Goal: Information Seeking & Learning: Learn about a topic

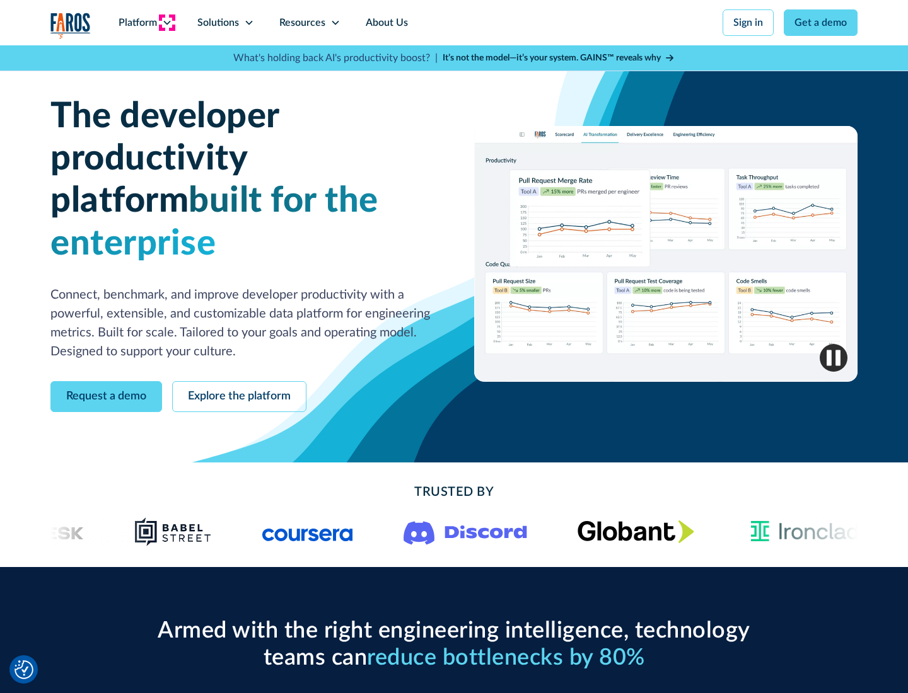
click at [166, 23] on icon at bounding box center [167, 23] width 10 height 10
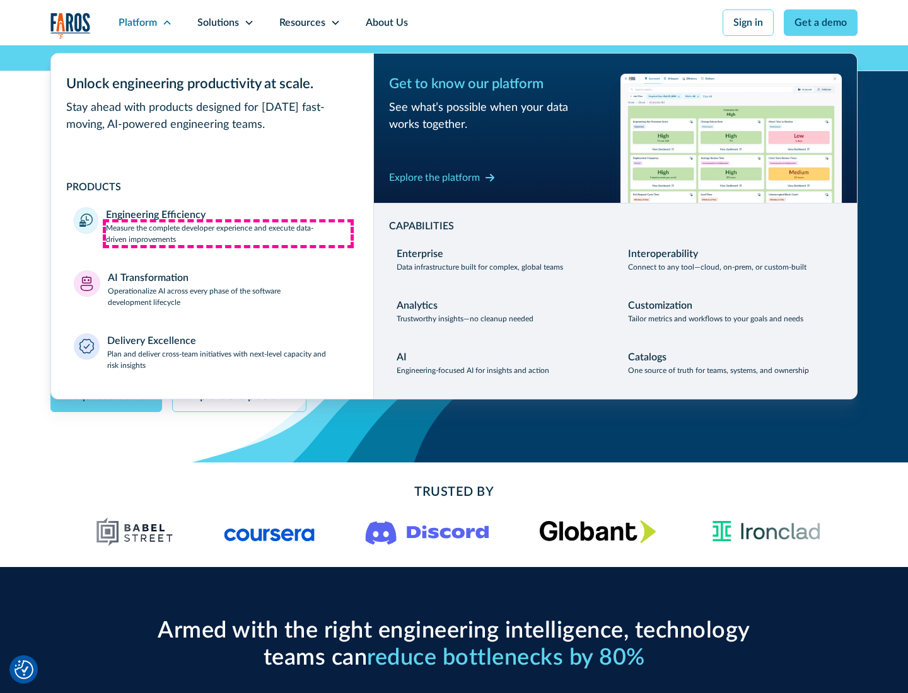
click at [228, 233] on p "Measure the complete developer experience and execute data-driven improvements" at bounding box center [228, 233] width 245 height 23
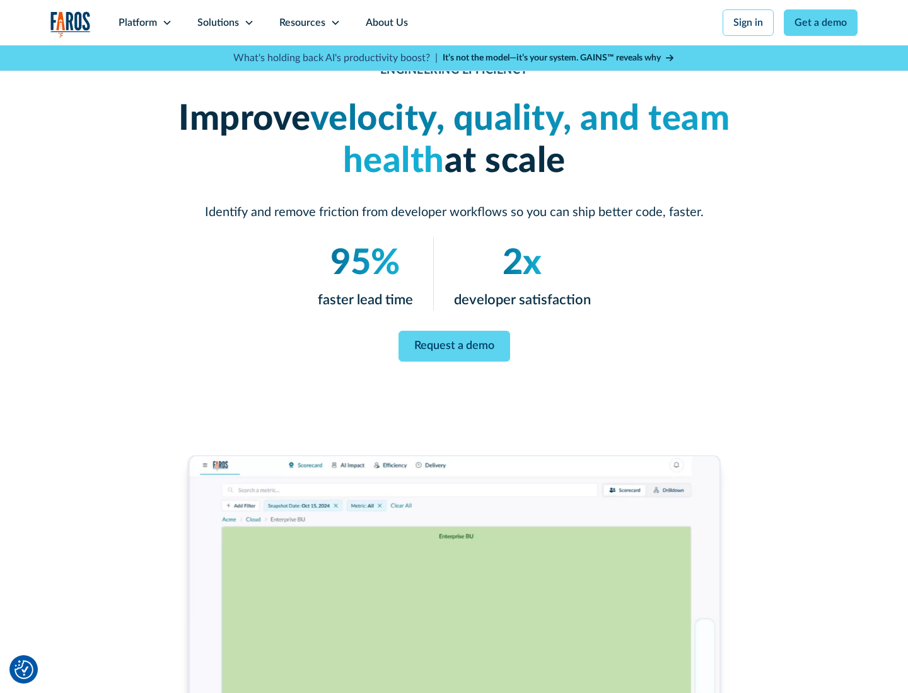
click at [454, 344] on link "Request a demo" at bounding box center [454, 346] width 112 height 31
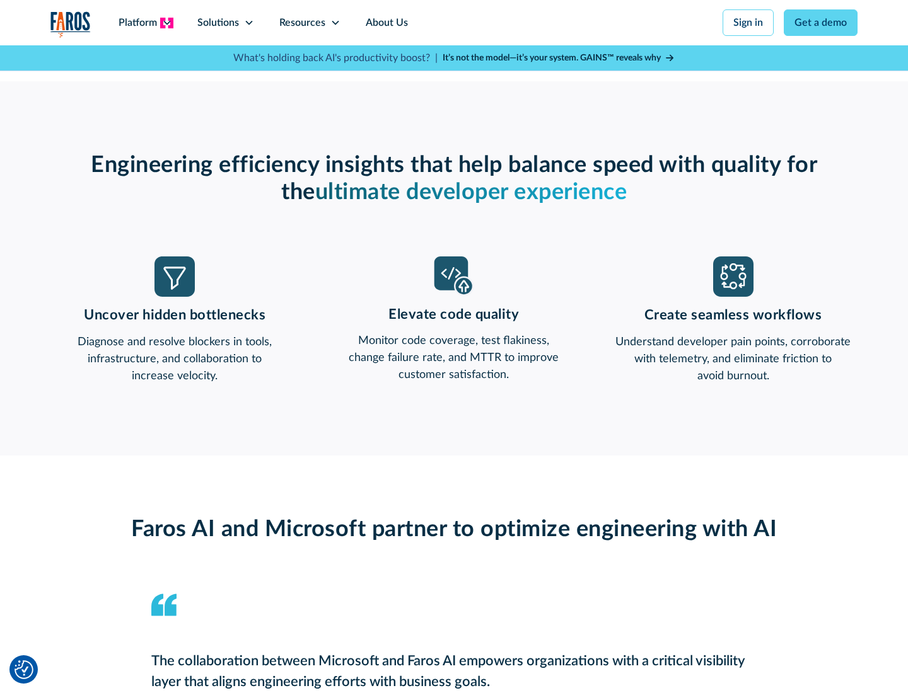
click at [166, 23] on icon at bounding box center [167, 23] width 10 height 10
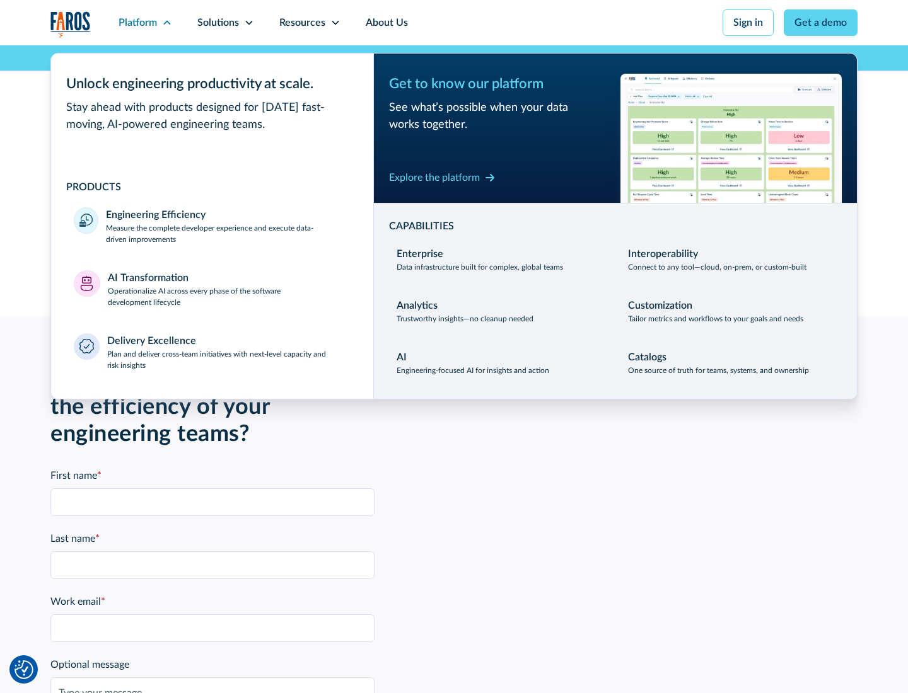
scroll to position [2765, 0]
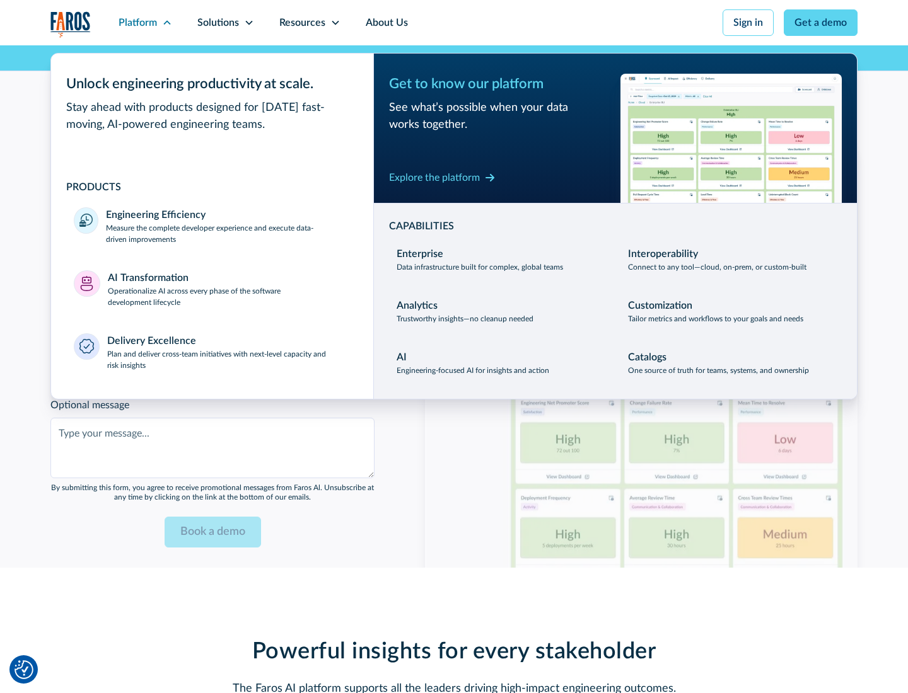
click at [229, 289] on p "Operationalize AI across every phase of the software development lifecycle" at bounding box center [229, 297] width 243 height 23
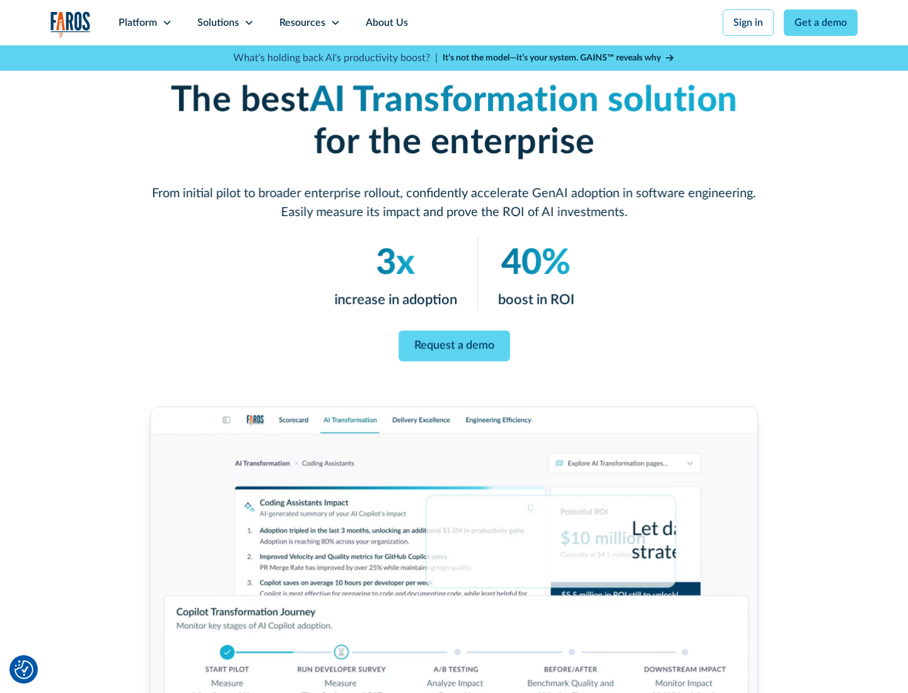
click at [454, 342] on link "Request a demo" at bounding box center [454, 346] width 112 height 31
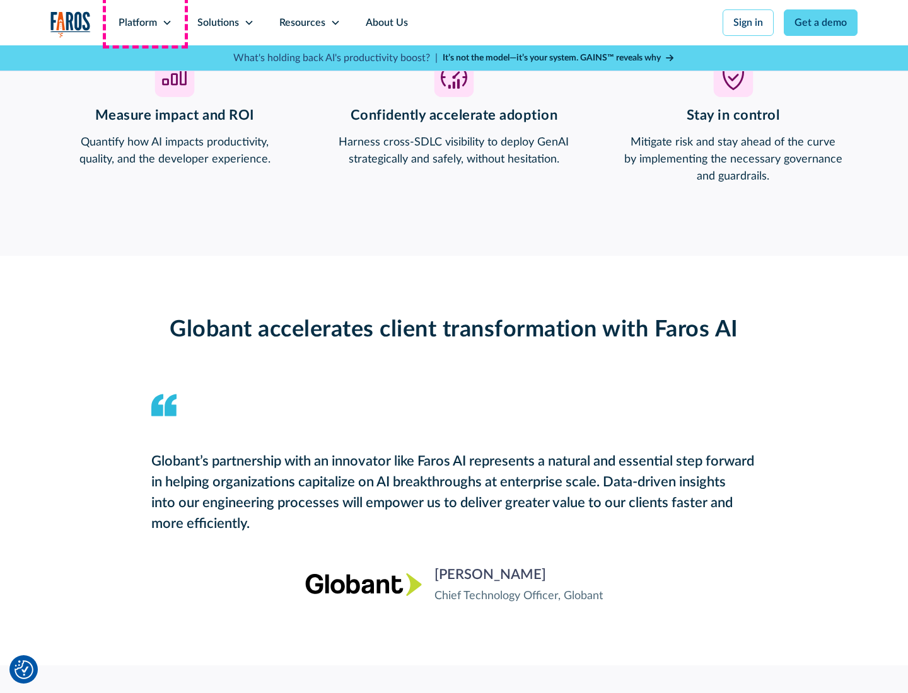
click at [145, 23] on div "Platform" at bounding box center [137, 22] width 38 height 15
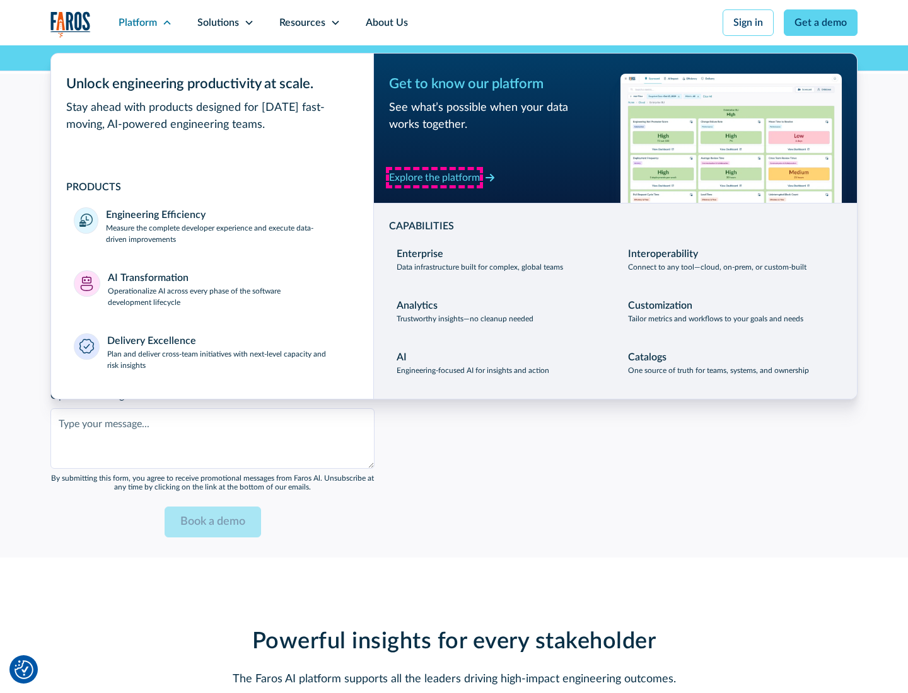
click at [434, 177] on div "Explore the platform" at bounding box center [434, 177] width 91 height 15
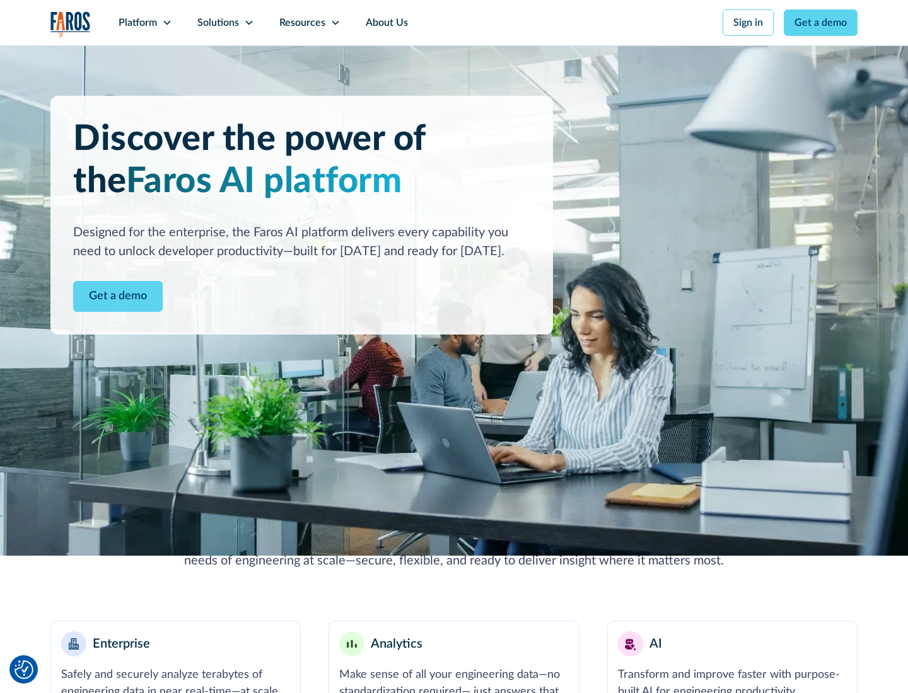
click at [118, 296] on link "Get a demo" at bounding box center [118, 296] width 90 height 31
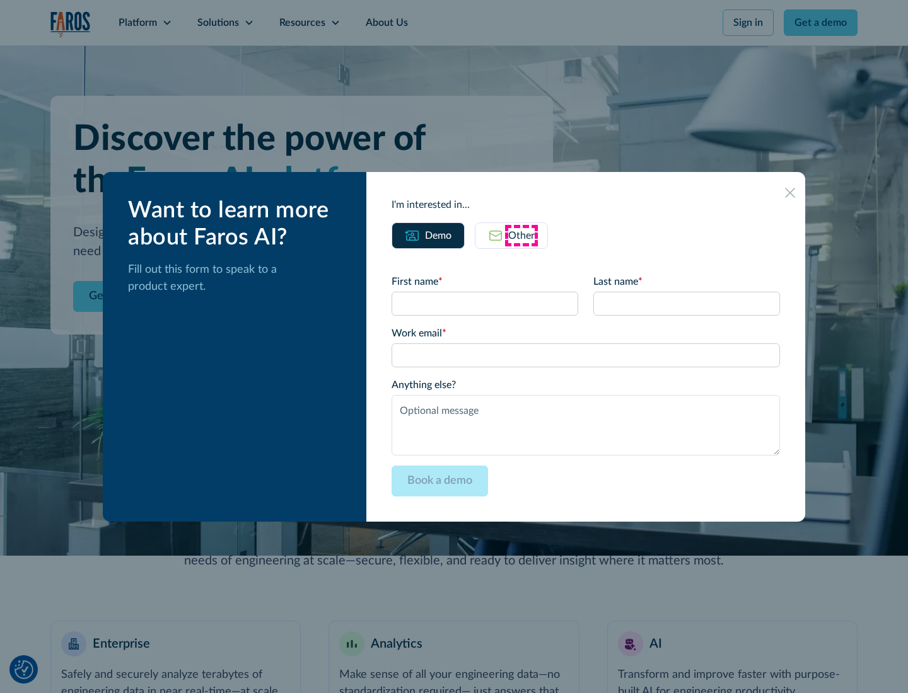
click at [521, 235] on div "Other" at bounding box center [521, 235] width 26 height 15
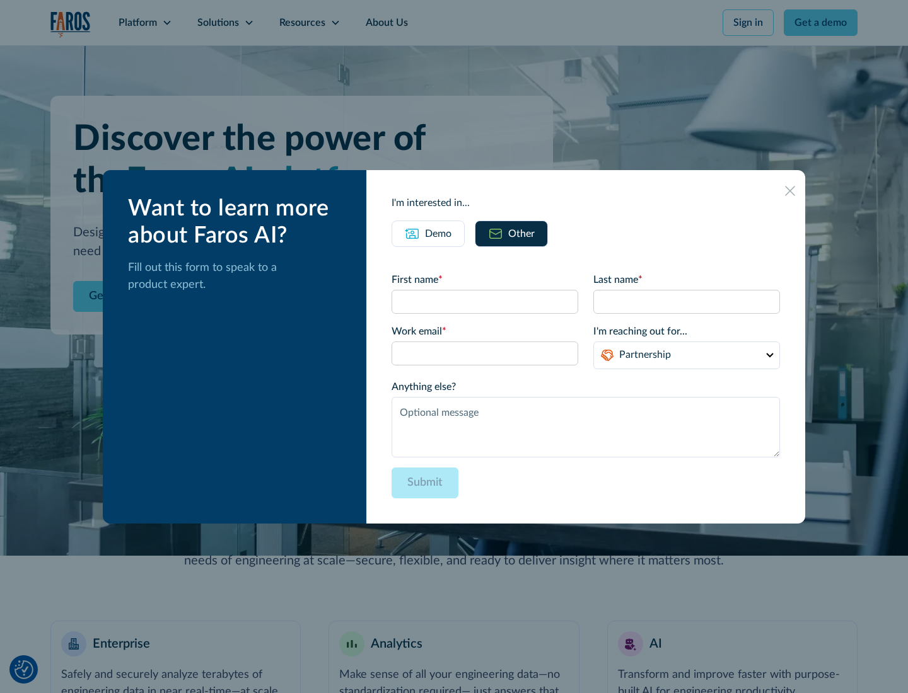
click at [438, 233] on div "Demo" at bounding box center [438, 233] width 26 height 15
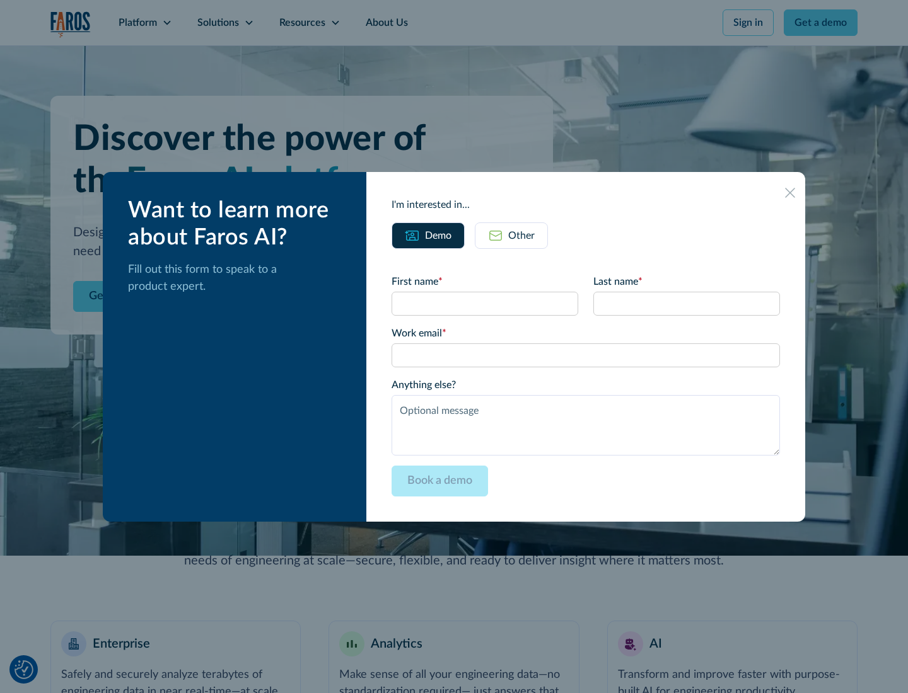
click at [790, 192] on icon at bounding box center [790, 193] width 10 height 10
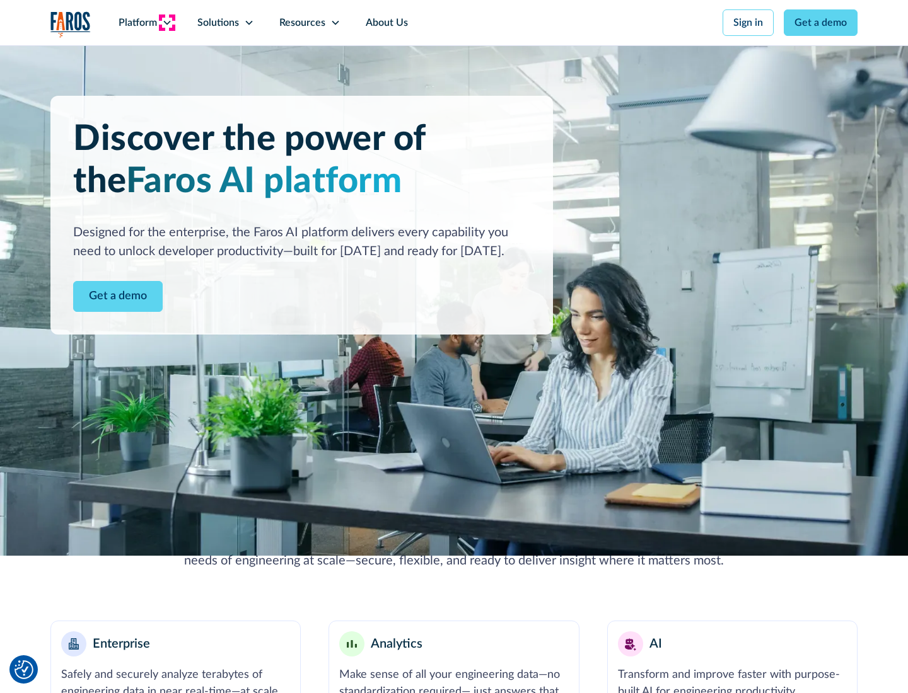
click at [166, 23] on icon at bounding box center [167, 23] width 10 height 10
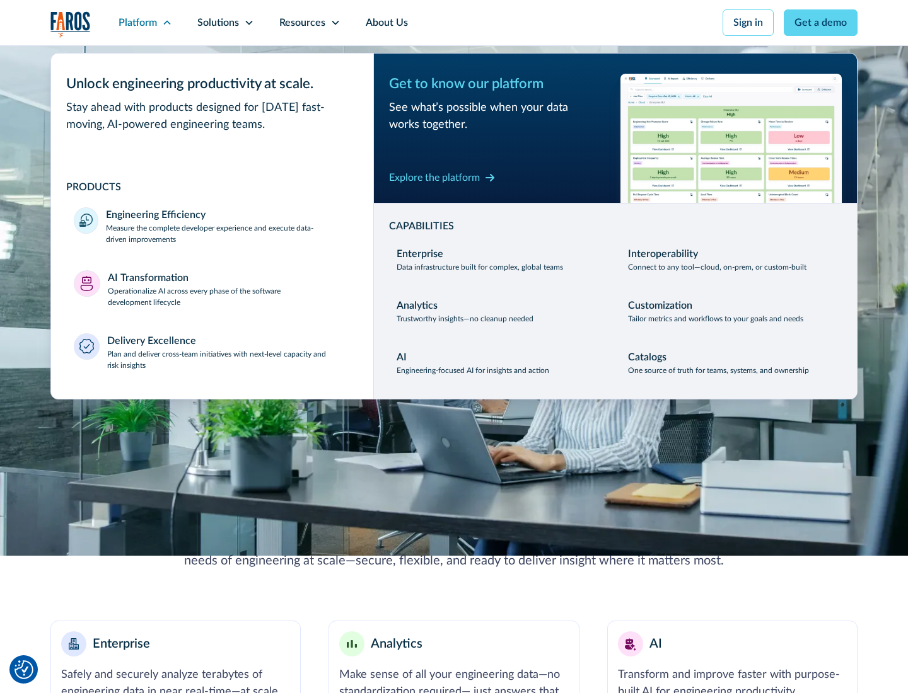
click at [228, 359] on p "Plan and deliver cross-team initiatives with next-level capacity and risk insig…" at bounding box center [229, 360] width 244 height 23
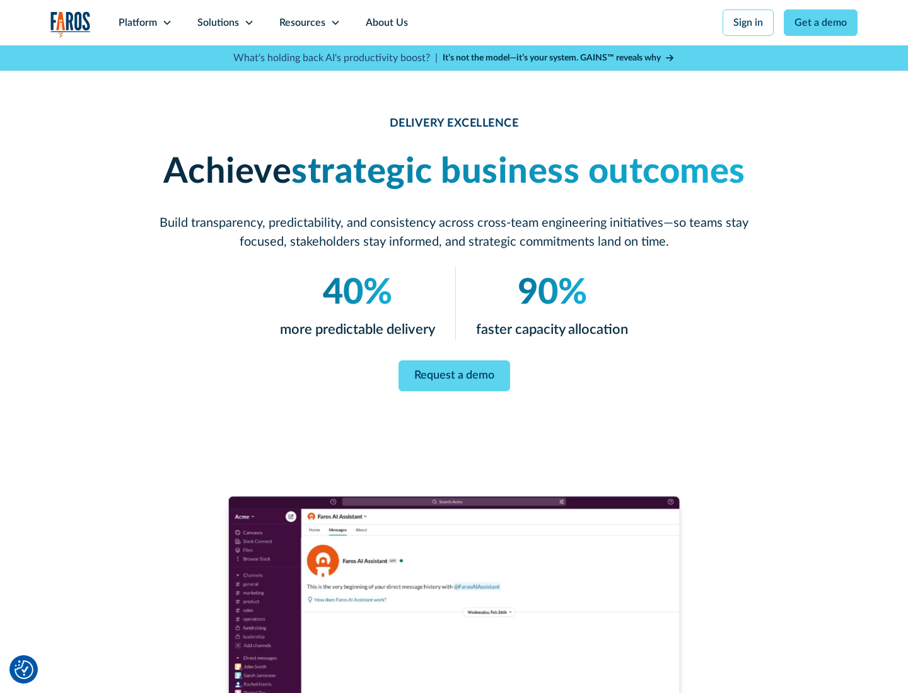
click at [248, 23] on icon at bounding box center [249, 23] width 10 height 10
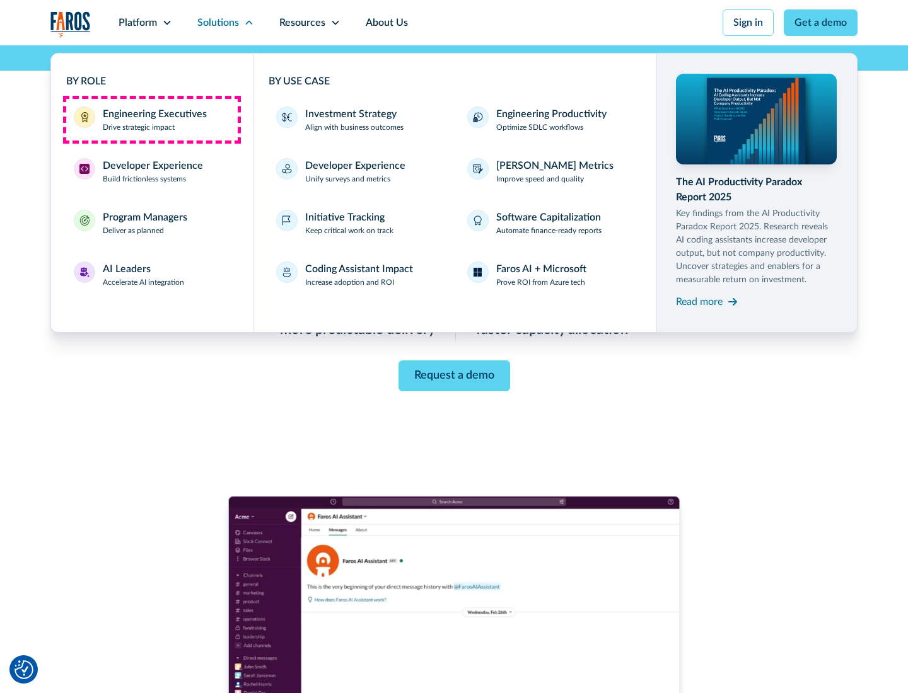
click at [151, 120] on div "Engineering Executives" at bounding box center [155, 114] width 104 height 15
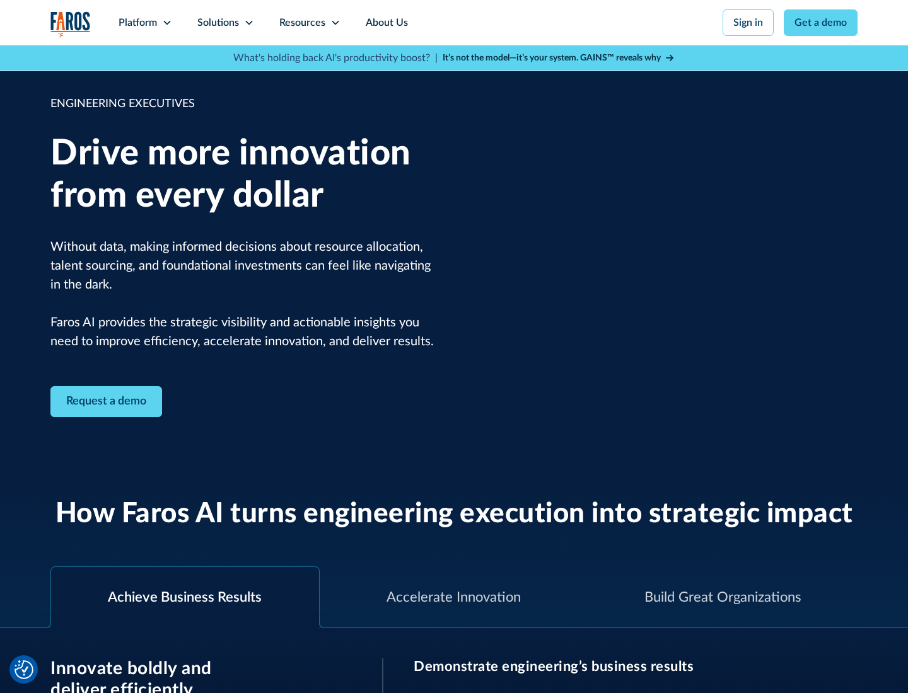
click at [248, 23] on icon at bounding box center [249, 23] width 10 height 10
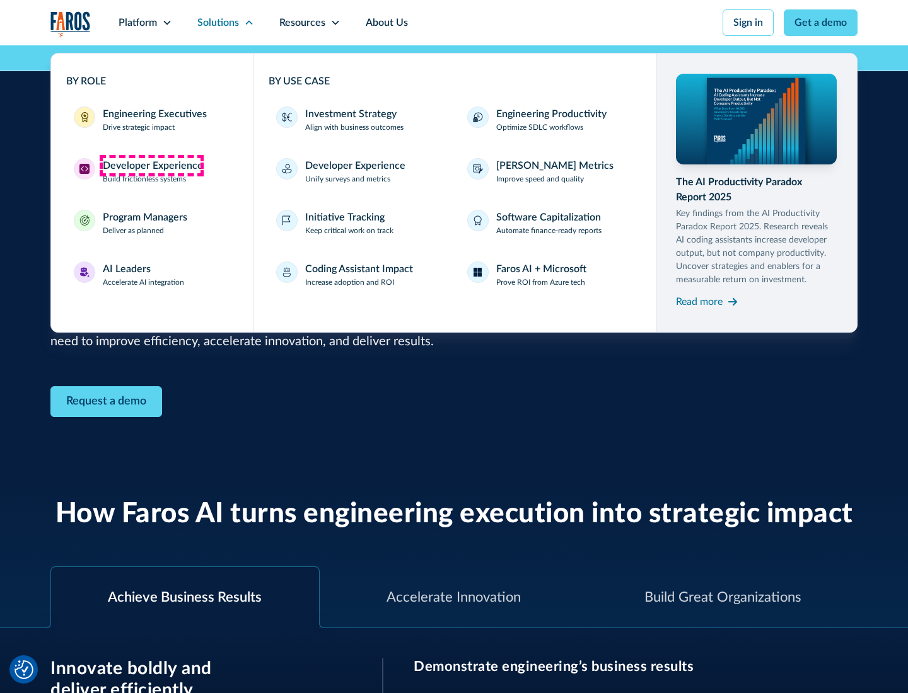
click at [151, 166] on div "Developer Experience" at bounding box center [153, 165] width 100 height 15
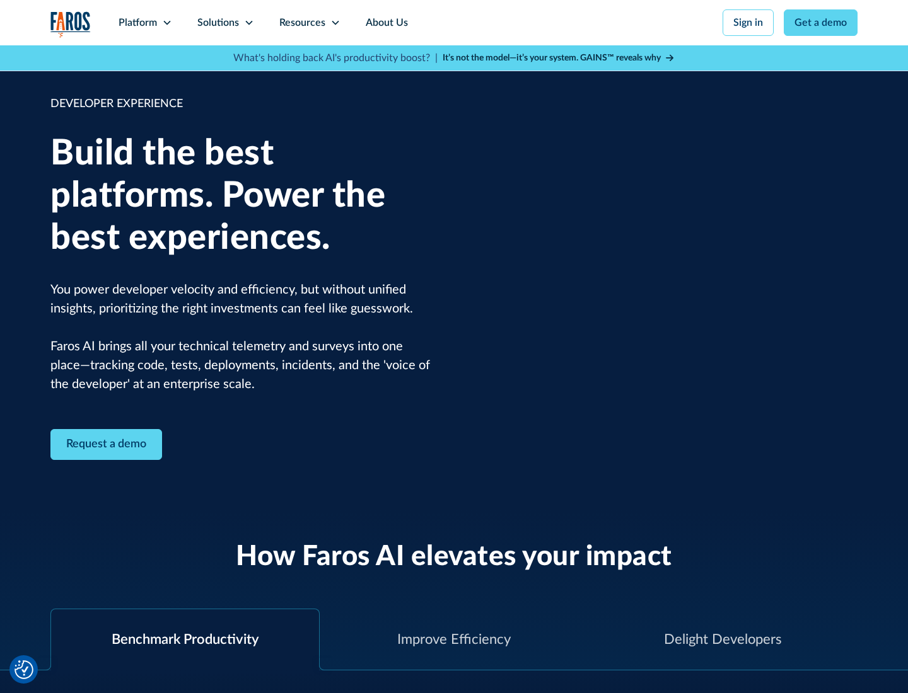
click at [225, 23] on div "Solutions" at bounding box center [218, 22] width 42 height 15
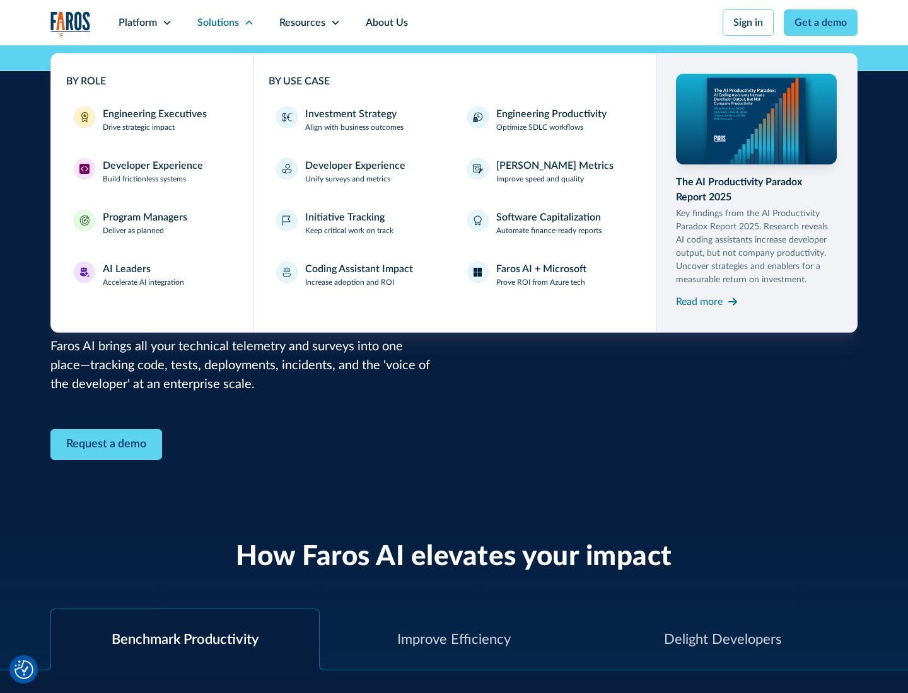
click at [144, 223] on div "Program Managers" at bounding box center [145, 217] width 84 height 15
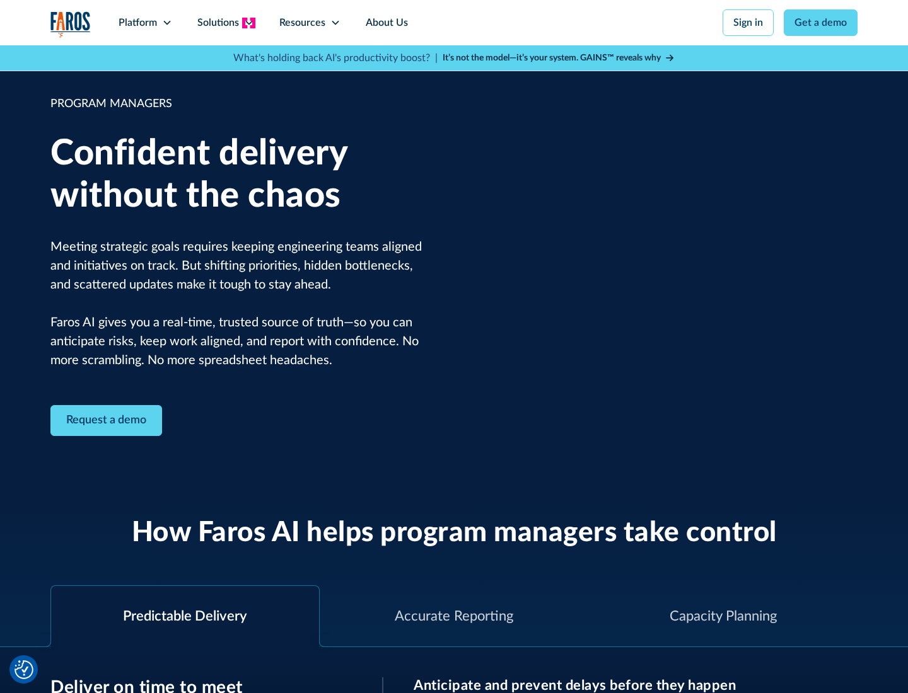
click at [248, 23] on icon at bounding box center [249, 23] width 10 height 10
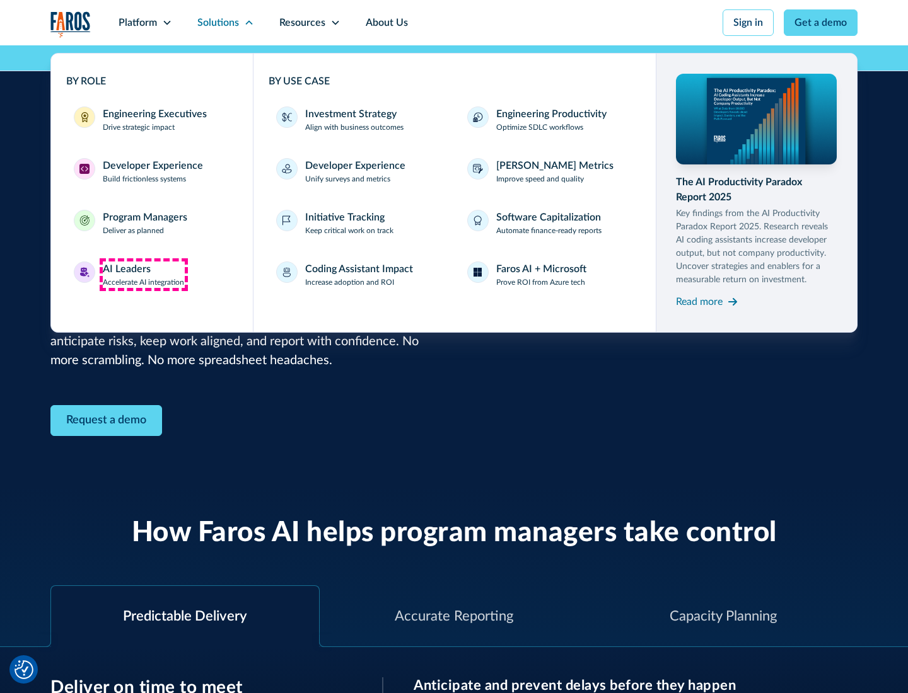
click at [144, 275] on div "AI Leaders" at bounding box center [127, 269] width 48 height 15
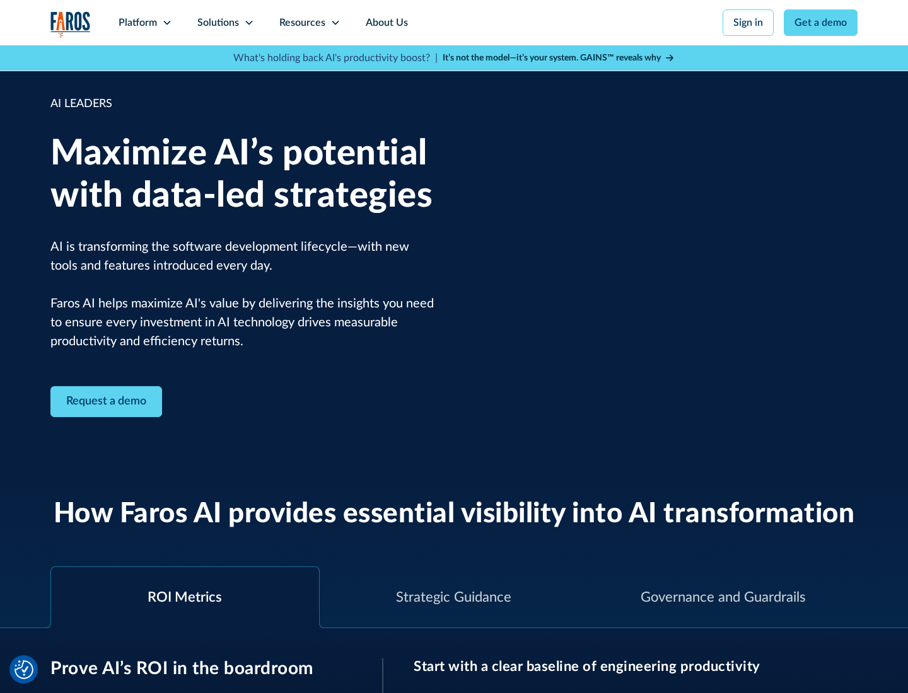
click at [248, 23] on icon at bounding box center [249, 23] width 10 height 10
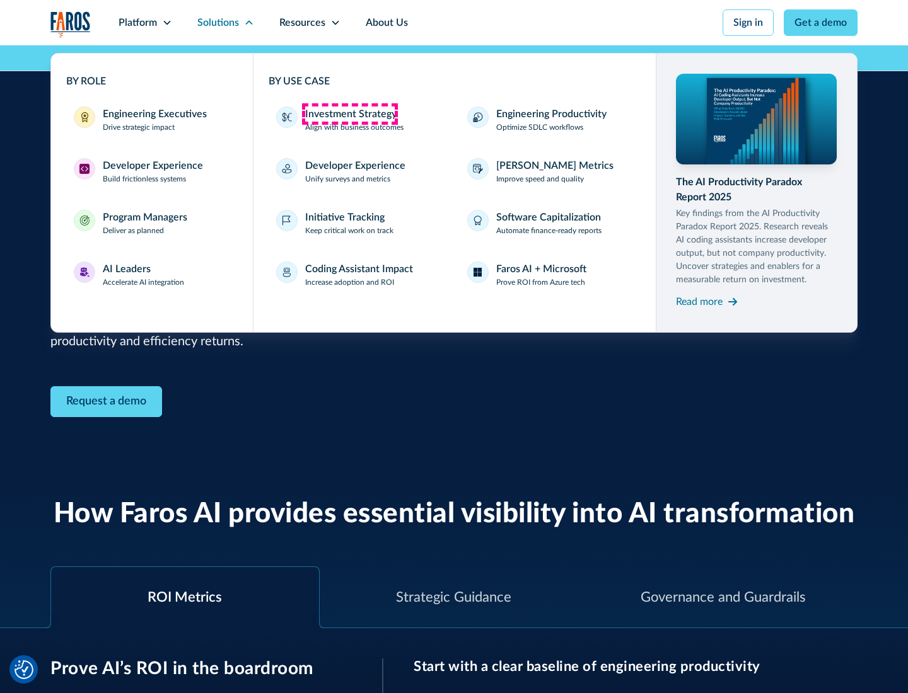
click at [349, 114] on div "Investment Strategy" at bounding box center [350, 114] width 91 height 15
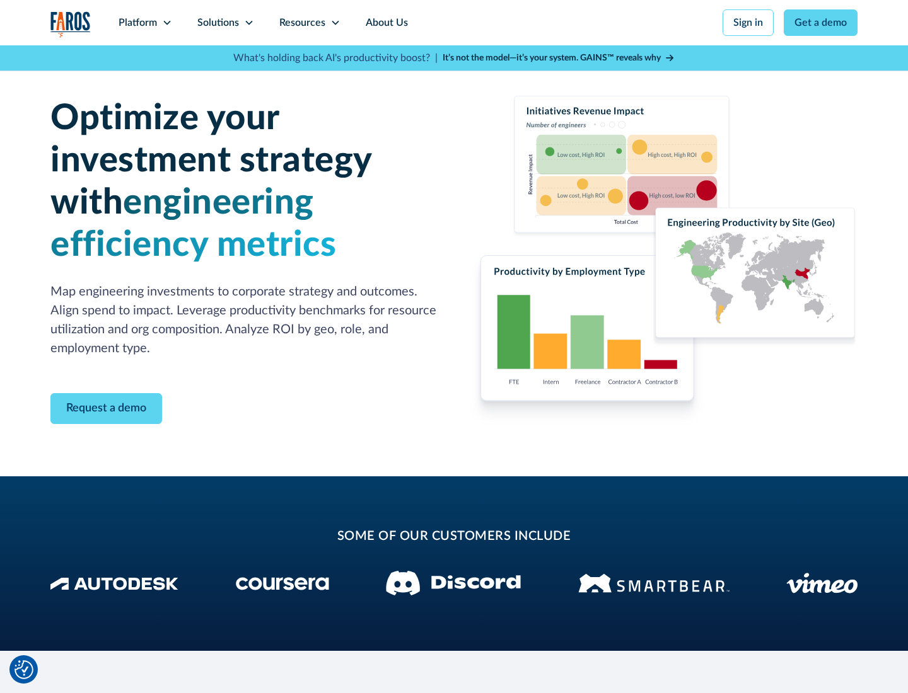
click at [248, 23] on icon at bounding box center [249, 23] width 10 height 10
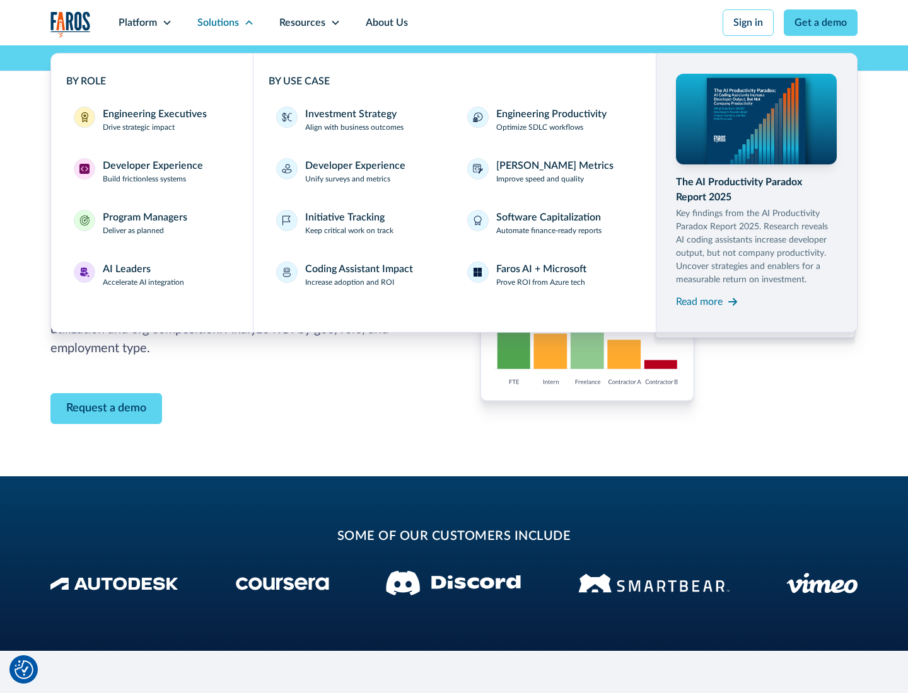
click at [540, 282] on p "Prove ROI from Azure tech" at bounding box center [540, 282] width 89 height 11
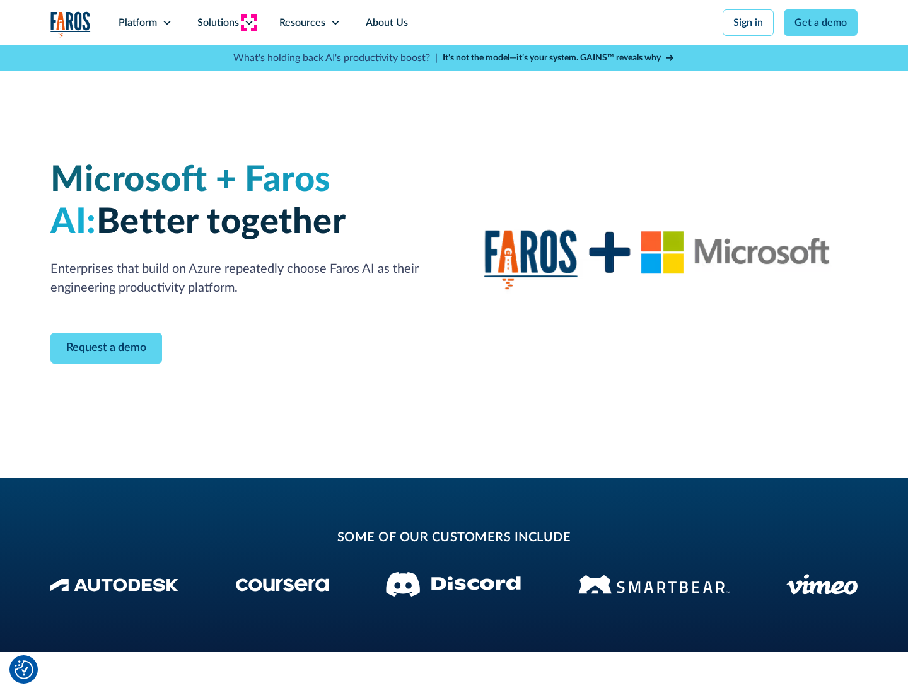
click at [248, 23] on icon at bounding box center [249, 23] width 10 height 10
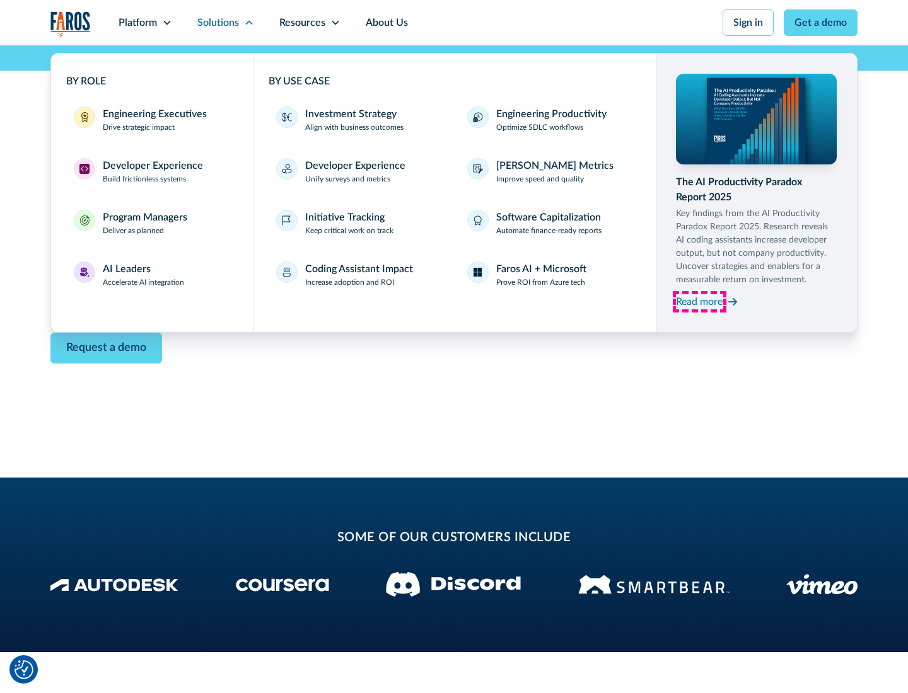
click at [699, 301] on div "Read more" at bounding box center [699, 301] width 47 height 15
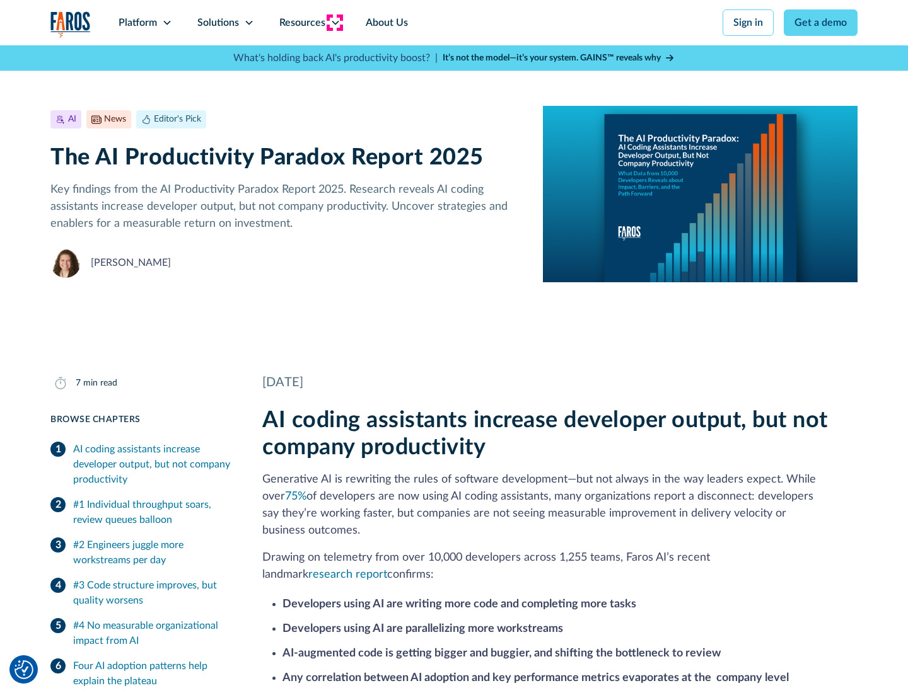
click at [334, 23] on icon at bounding box center [335, 23] width 10 height 10
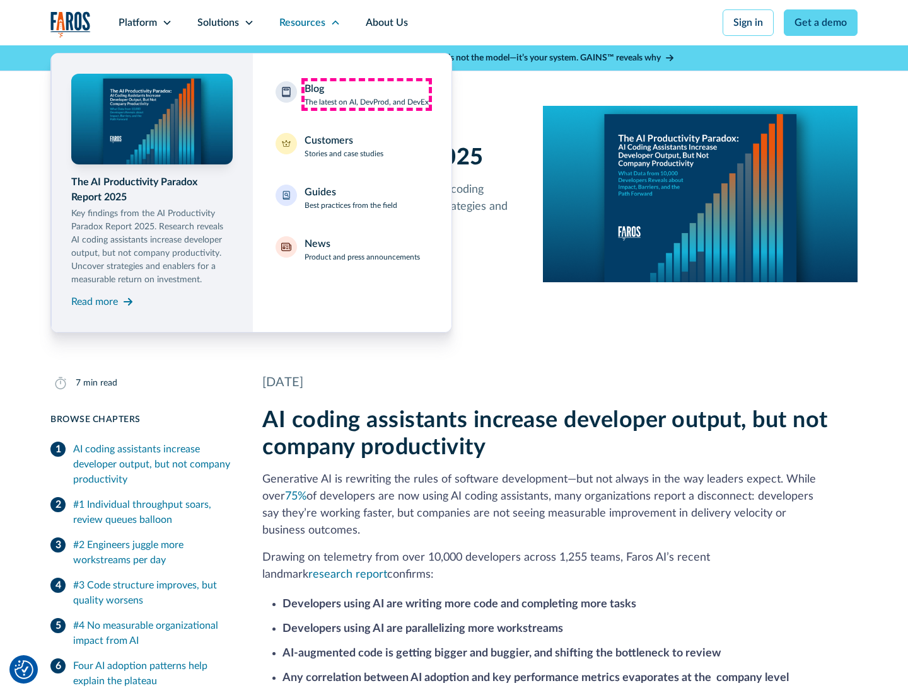
click at [366, 95] on div "Blog The latest on AI, DevProd, and DevEx" at bounding box center [366, 94] width 124 height 26
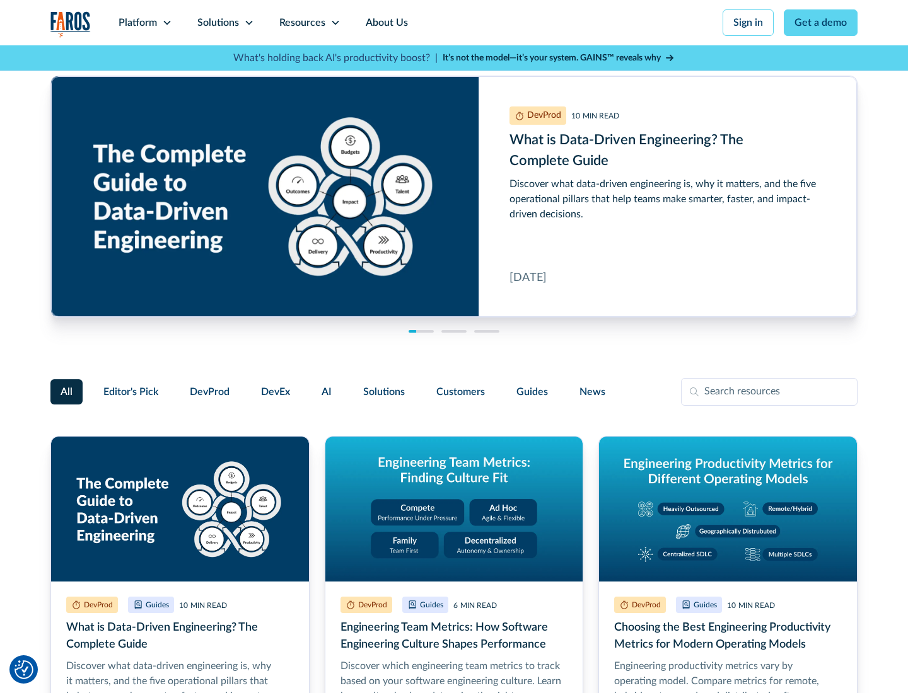
click at [821, 23] on link "Get a demo" at bounding box center [820, 22] width 74 height 26
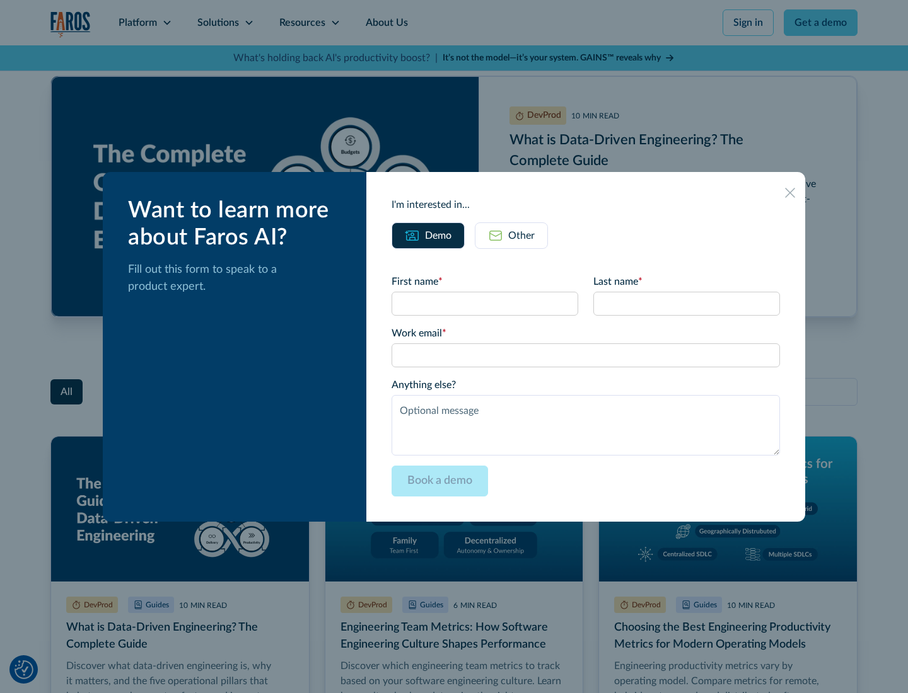
click at [511, 235] on div "Other" at bounding box center [521, 235] width 26 height 15
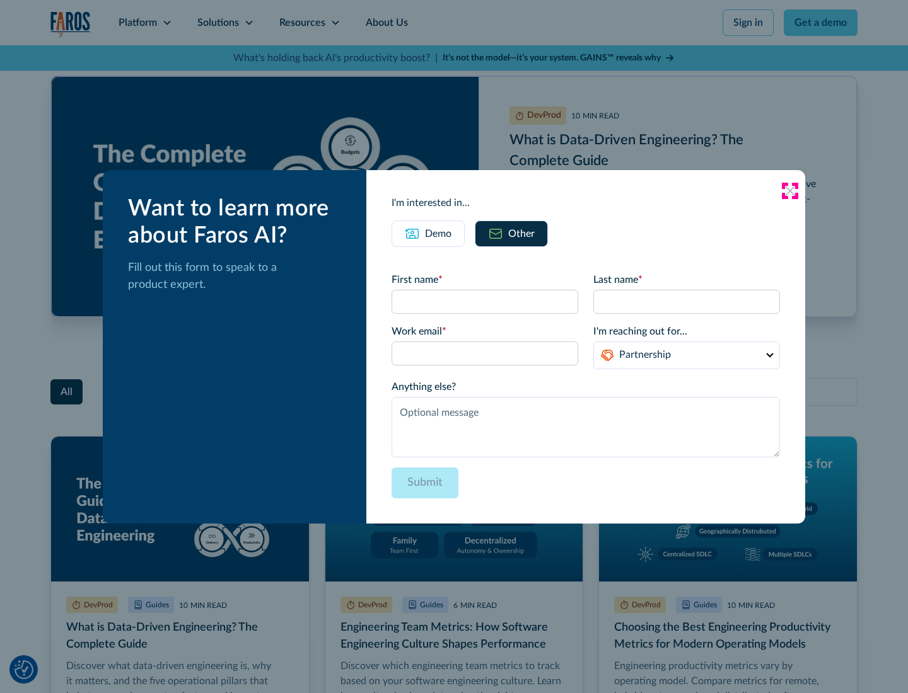
click at [790, 190] on icon at bounding box center [790, 191] width 10 height 10
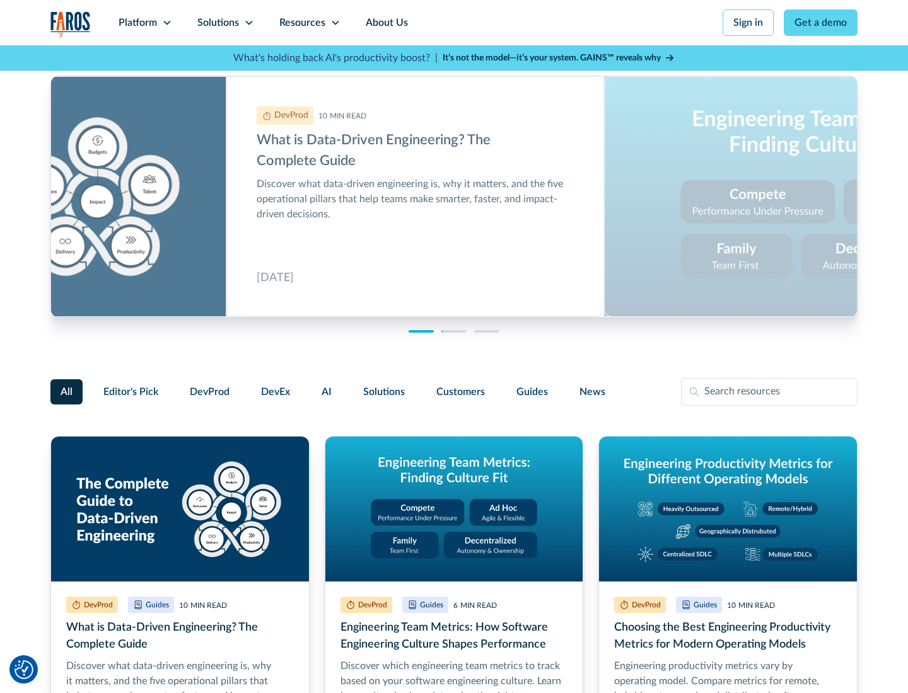
click at [385, 23] on link "About Us" at bounding box center [386, 22] width 67 height 45
